Goal: Navigation & Orientation: Go to known website

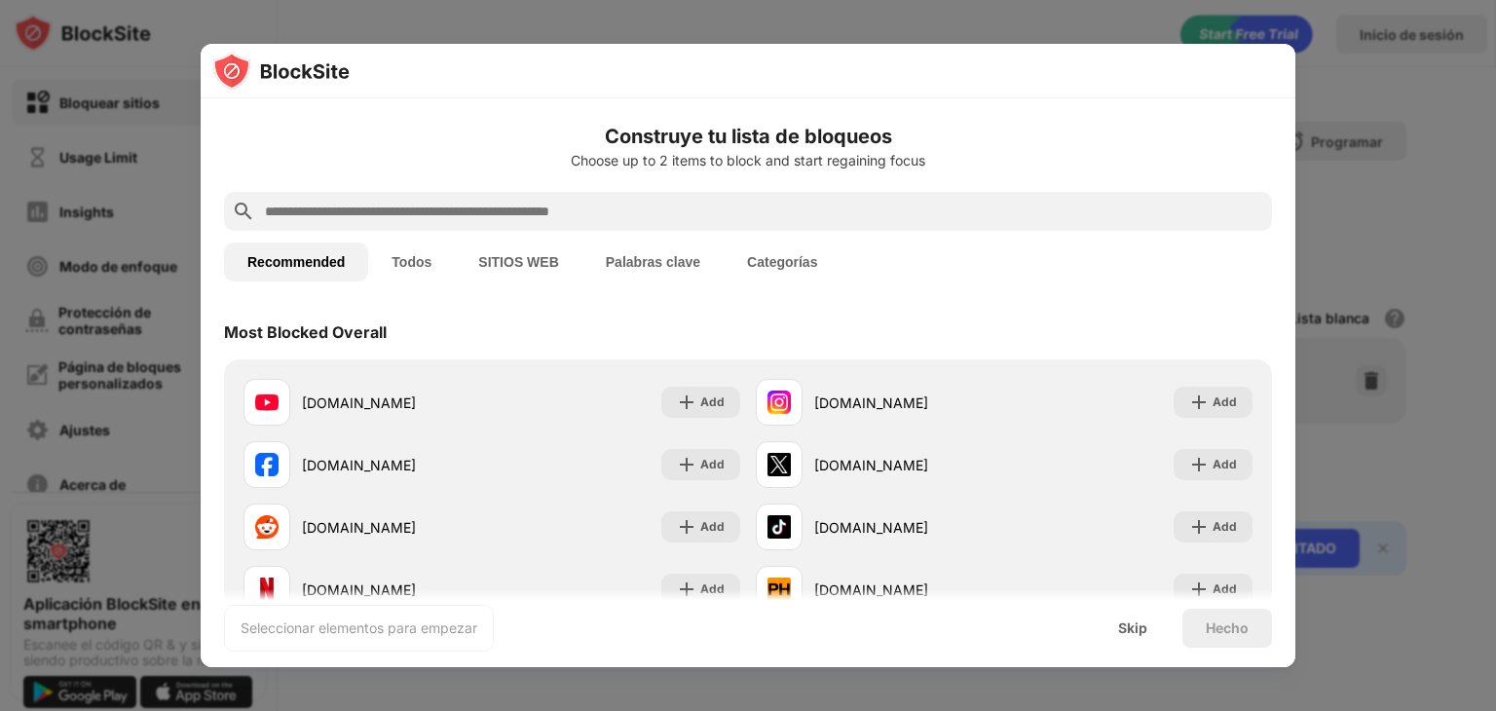
click at [1421, 280] on div at bounding box center [748, 355] width 1496 height 711
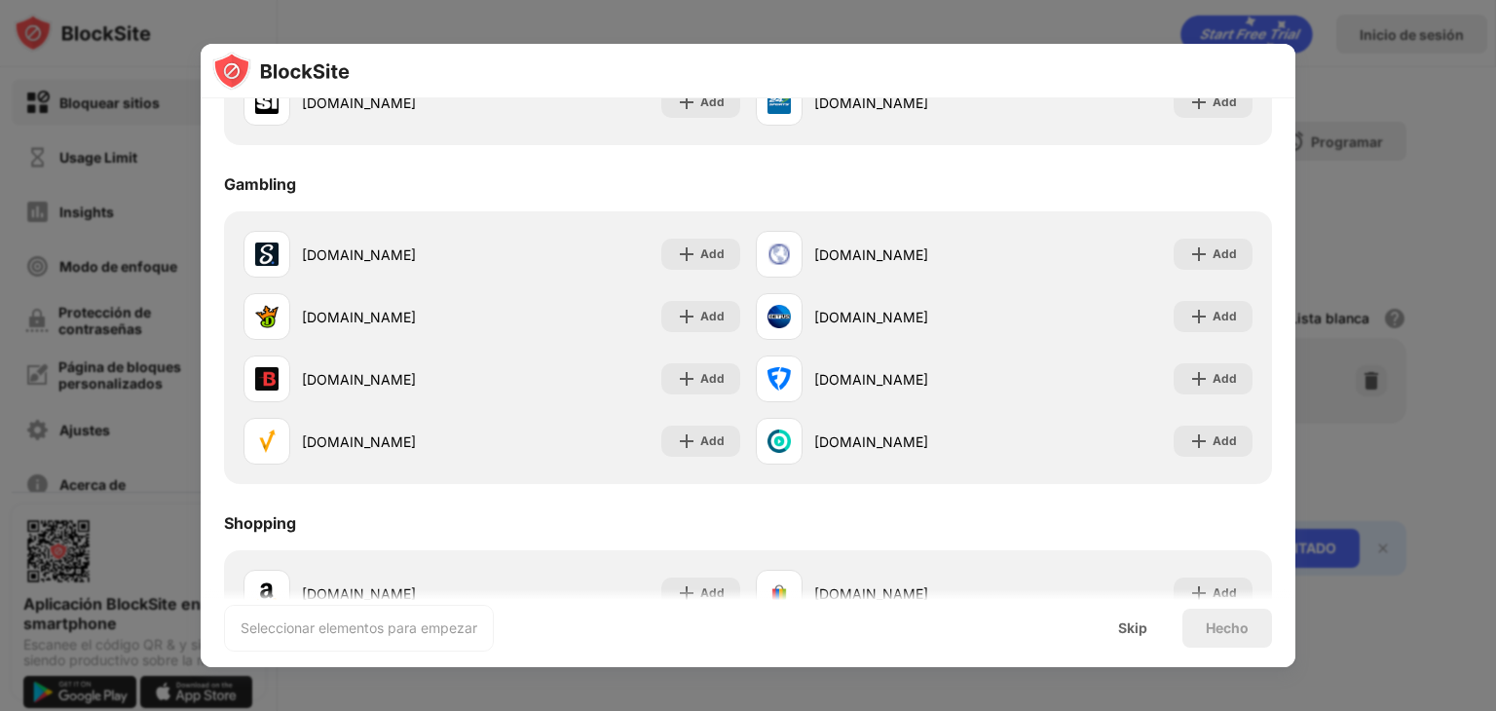
scroll to position [2095, 0]
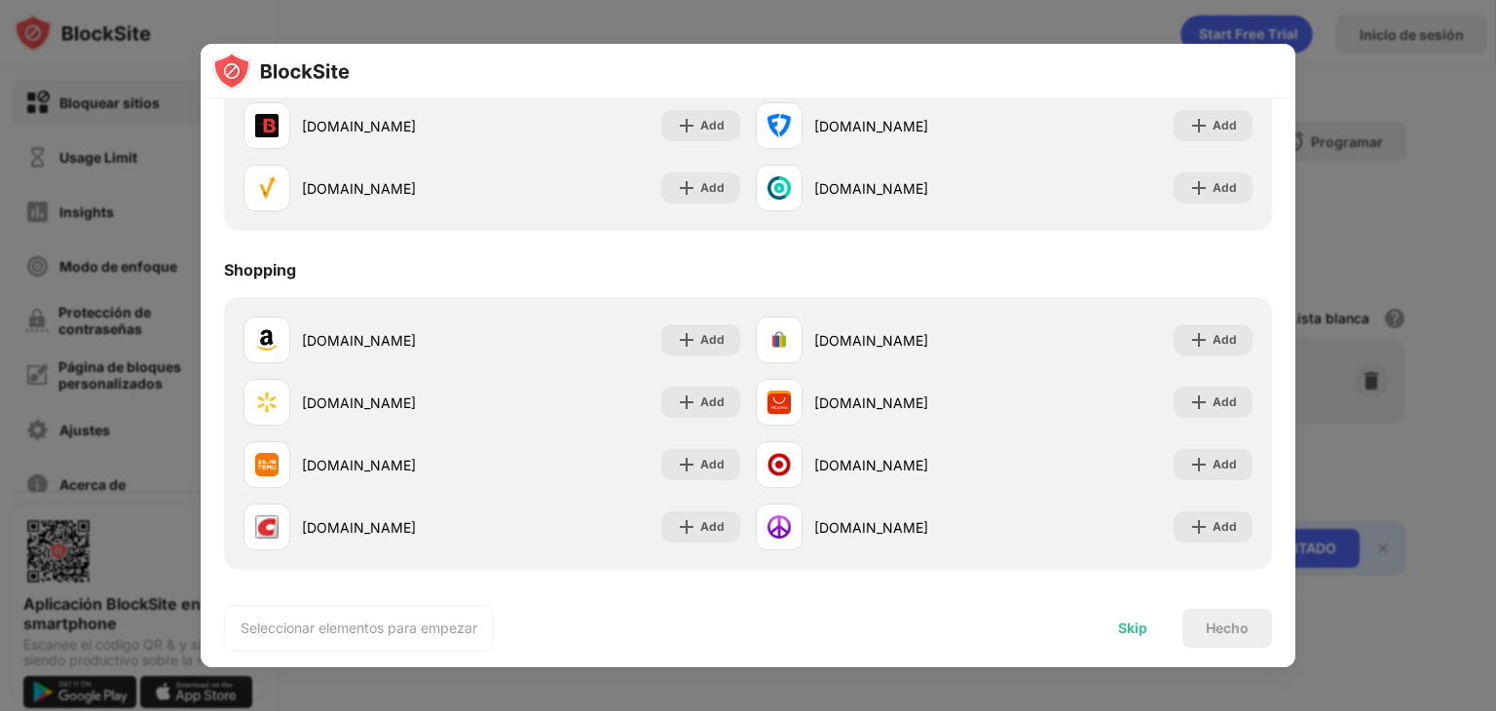
click at [1122, 616] on div "Skip" at bounding box center [1132, 628] width 76 height 39
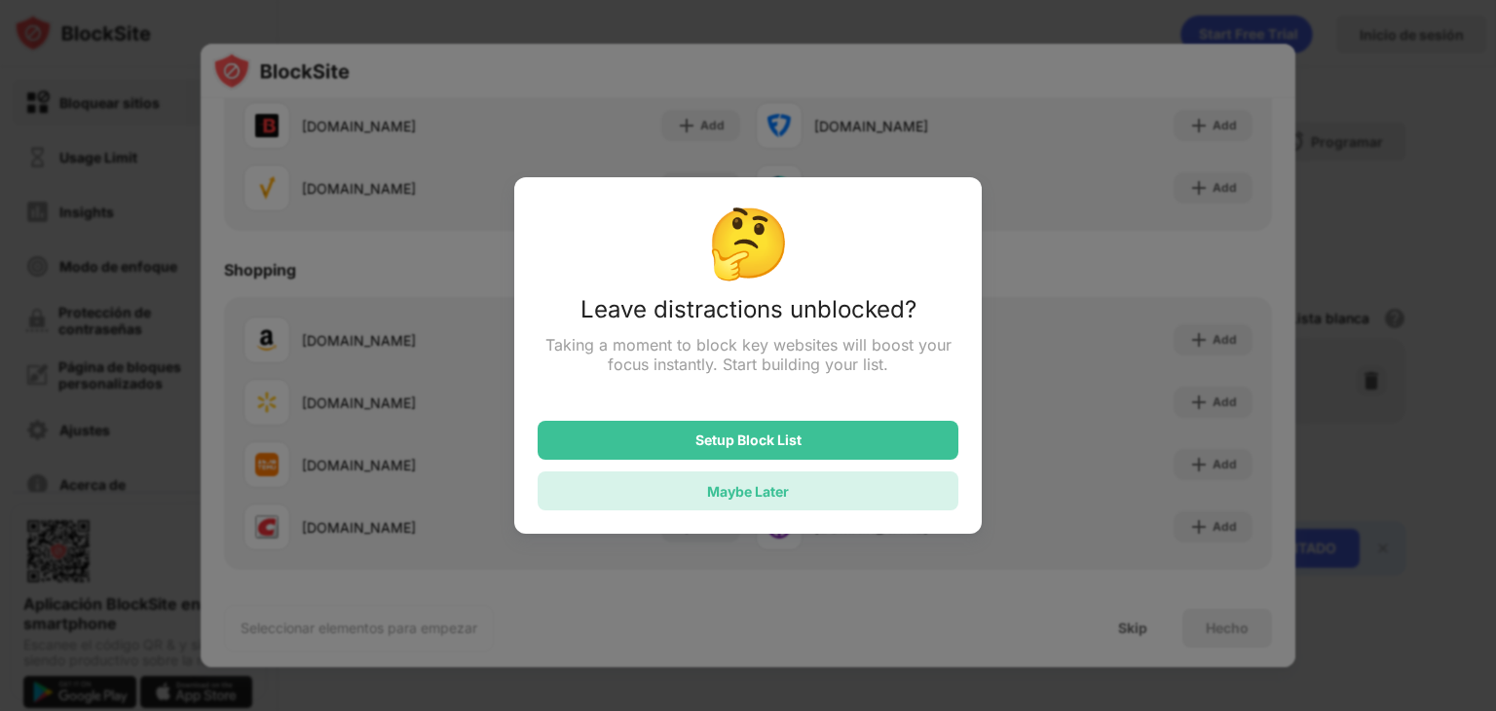
click at [797, 501] on div "Maybe Later" at bounding box center [747, 490] width 421 height 39
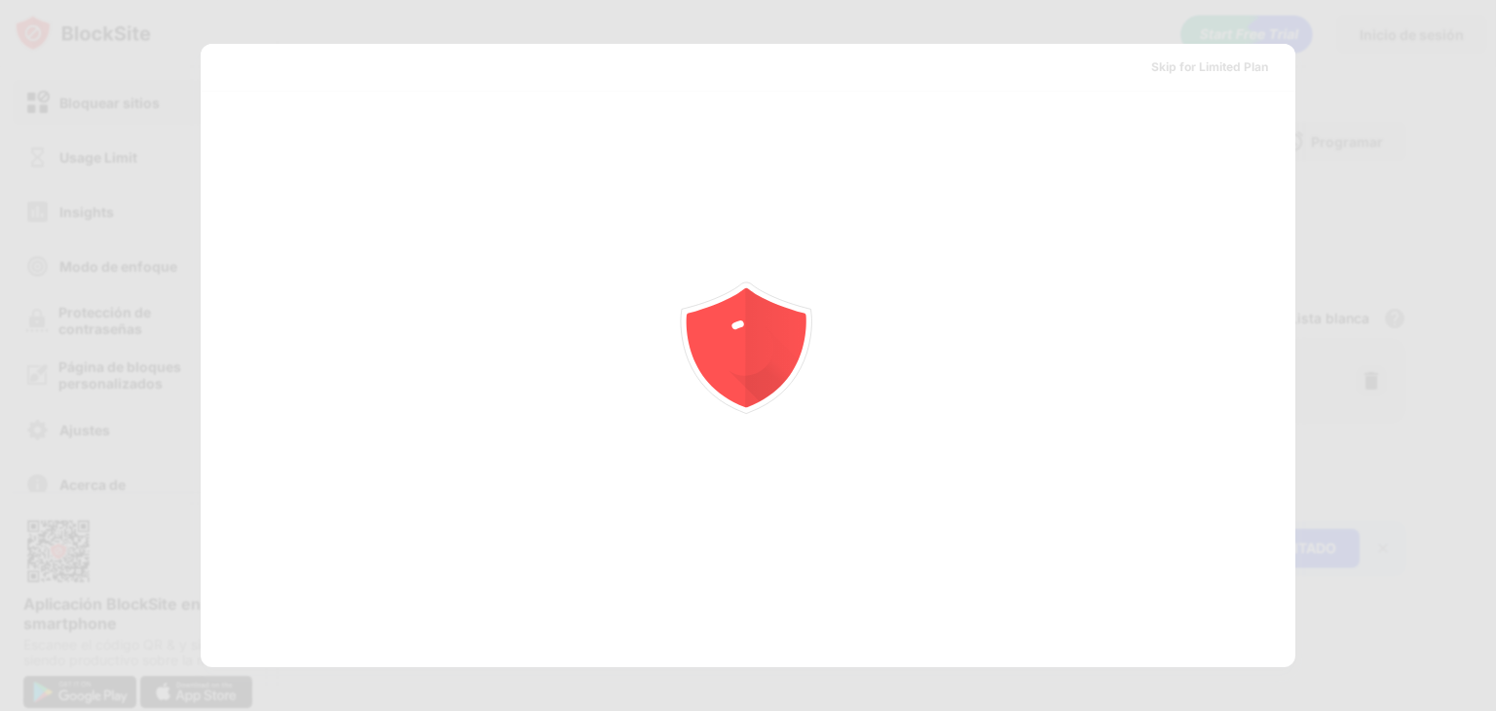
scroll to position [0, 0]
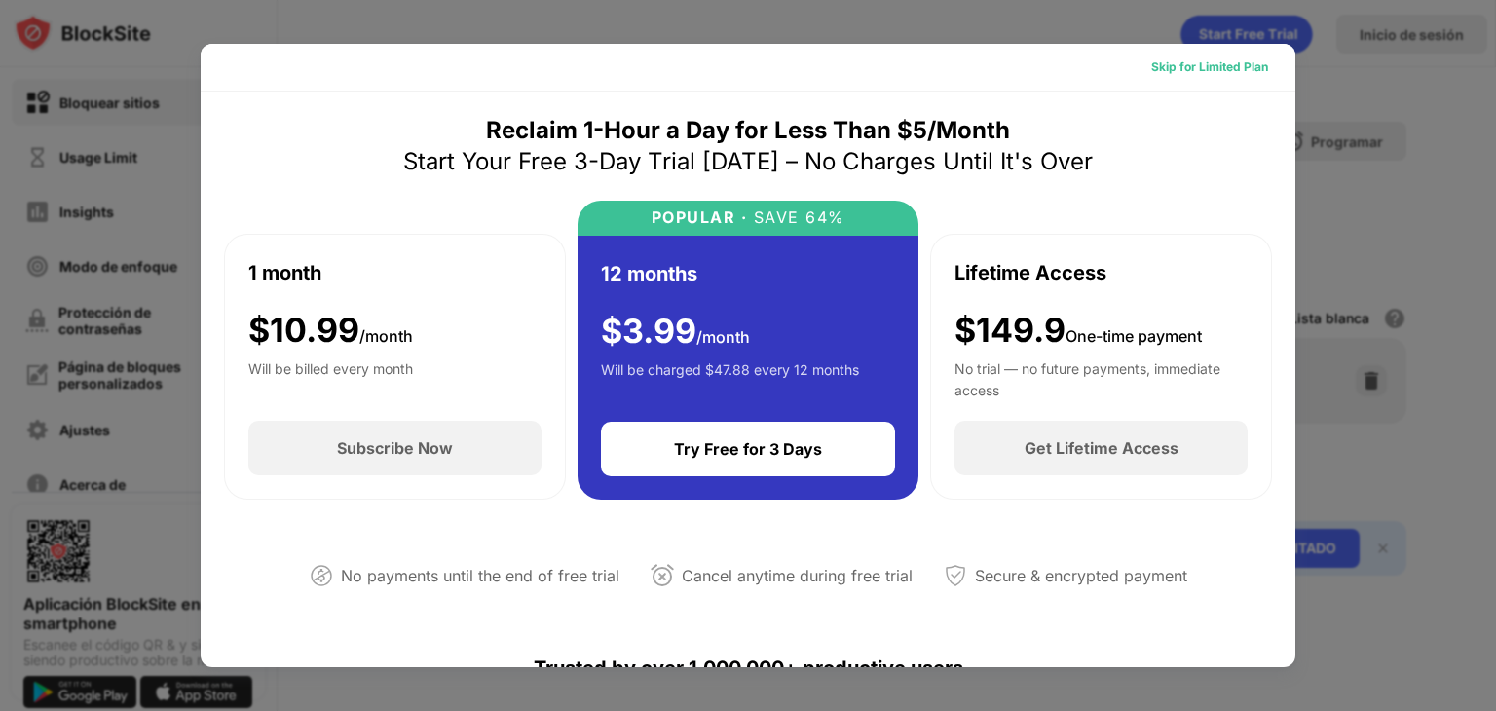
click at [1222, 68] on div "Skip for Limited Plan" at bounding box center [1209, 66] width 117 height 19
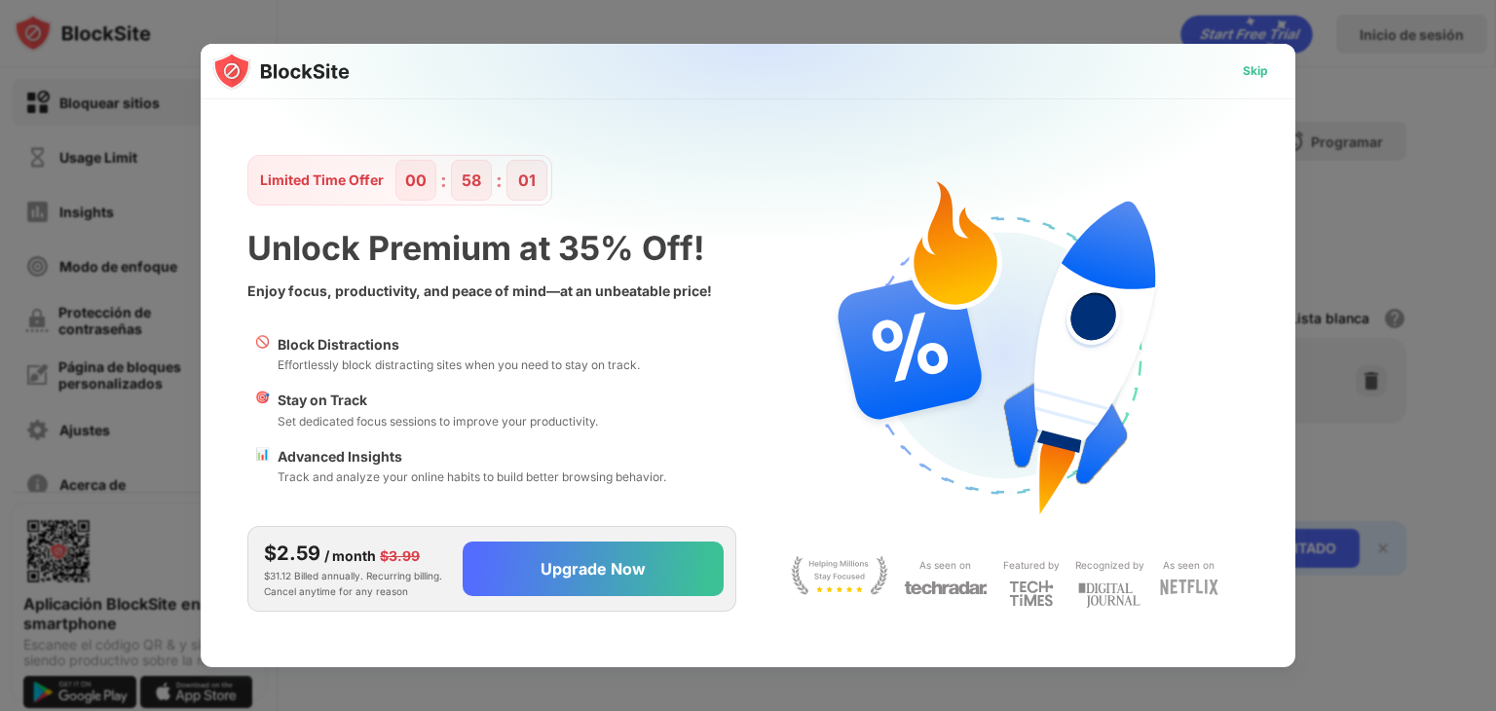
click at [1257, 75] on div "Skip" at bounding box center [1254, 70] width 25 height 19
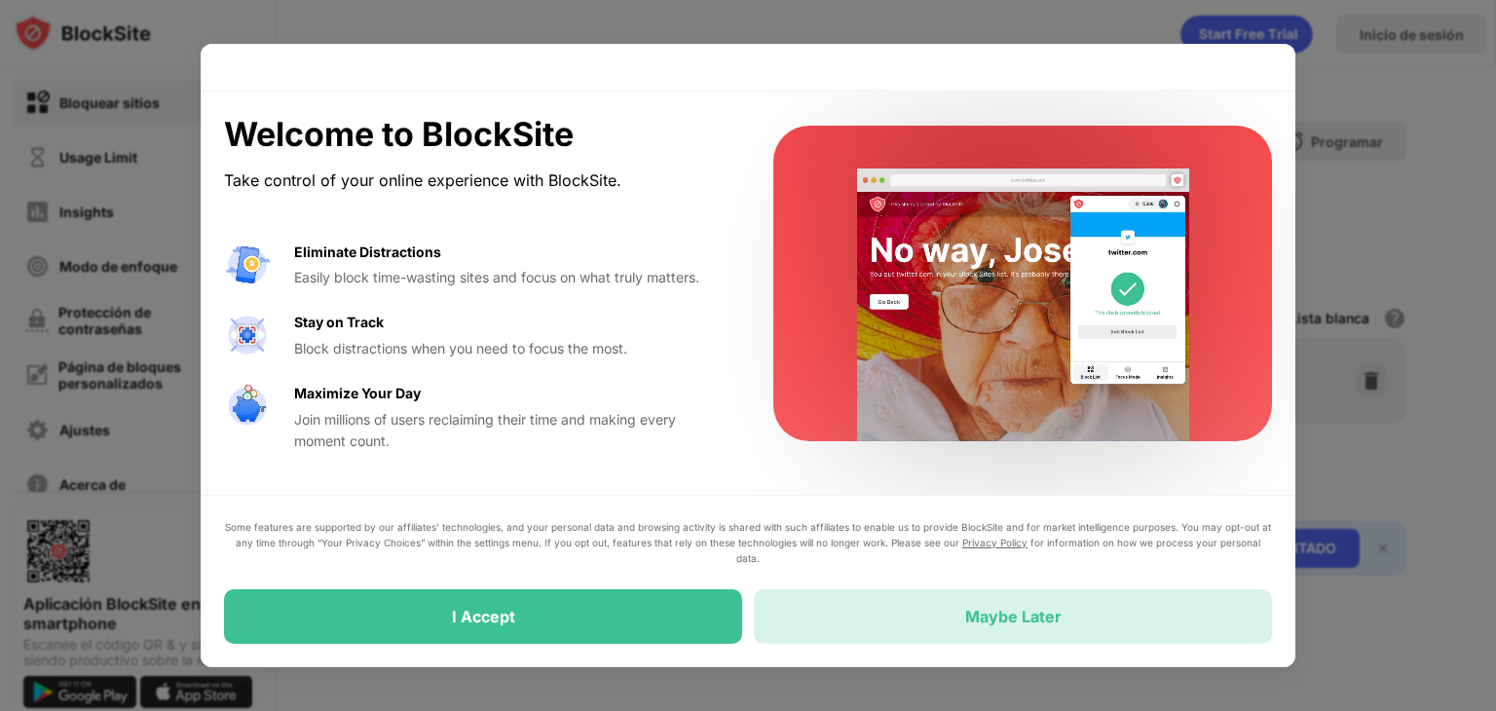
click at [1001, 614] on div "Maybe Later" at bounding box center [1013, 616] width 96 height 19
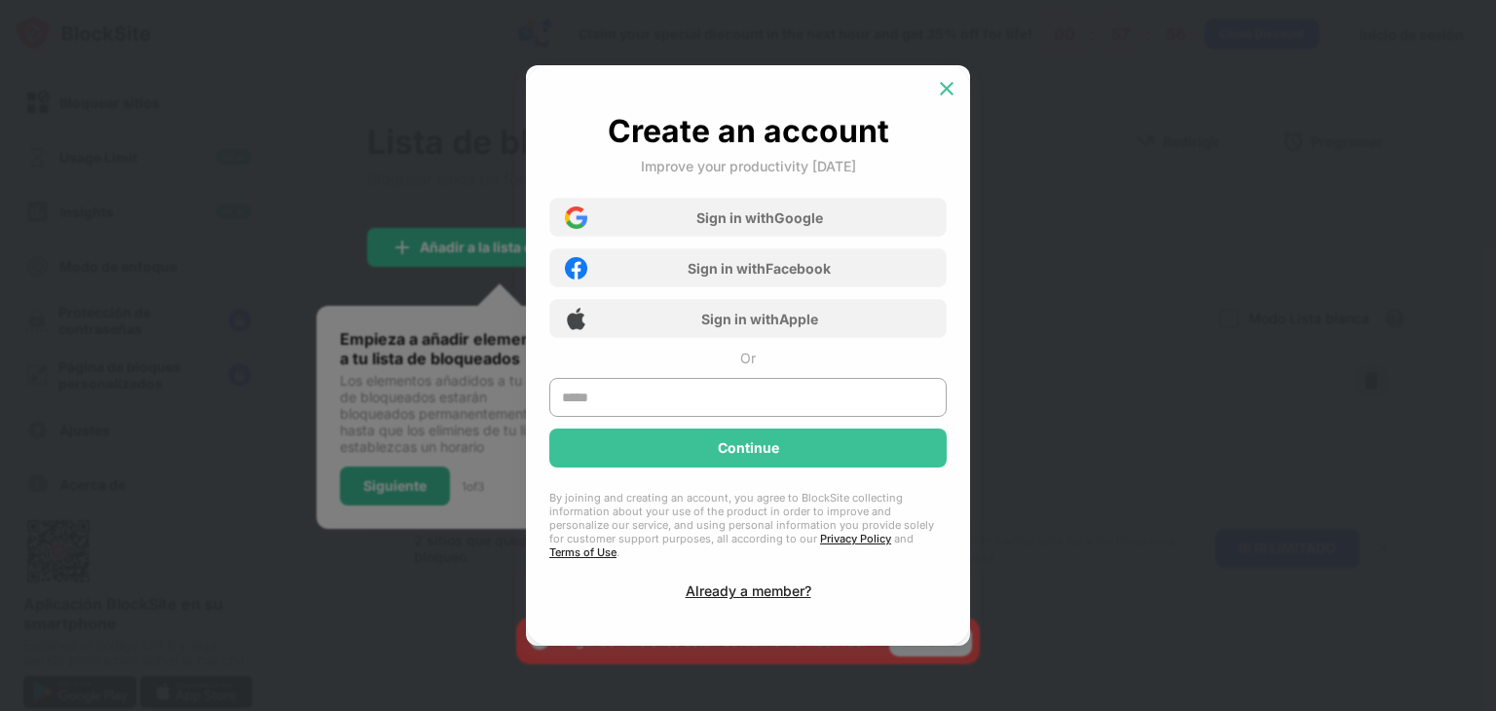
click at [938, 93] on img at bounding box center [946, 88] width 19 height 19
